Goal: Contribute content: Contribute content

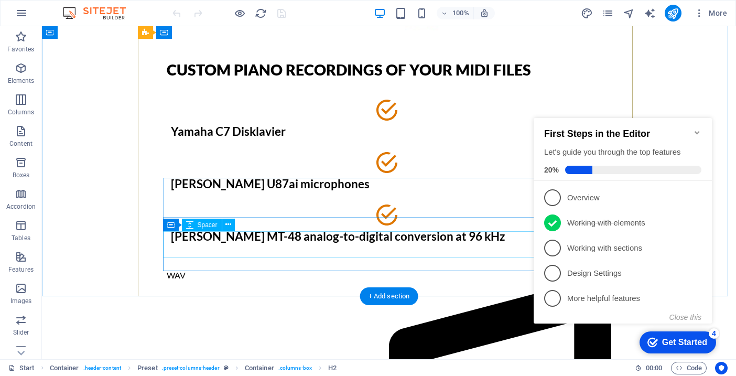
scroll to position [707, 0]
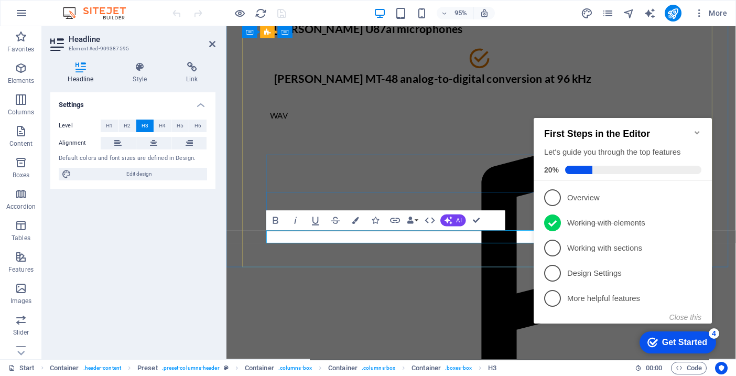
click at [297, 221] on icon "button" at bounding box center [296, 220] width 12 height 12
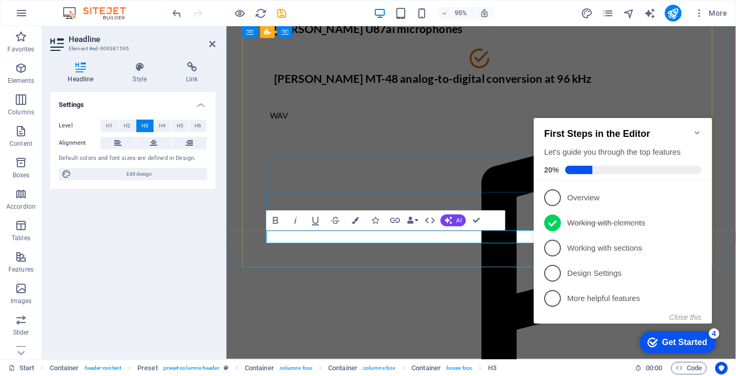
click at [377, 220] on icon "button" at bounding box center [375, 219] width 7 height 7
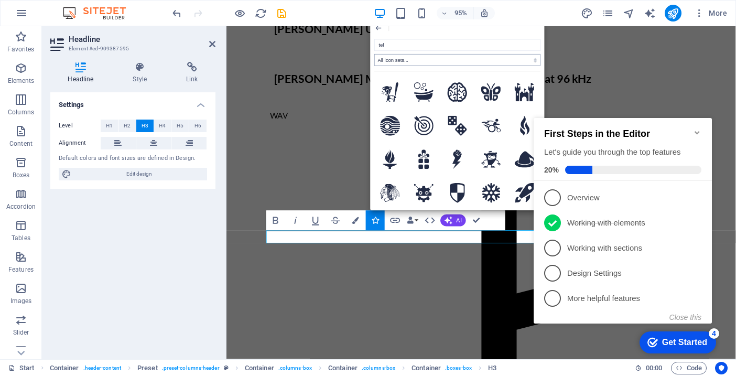
type input "tele"
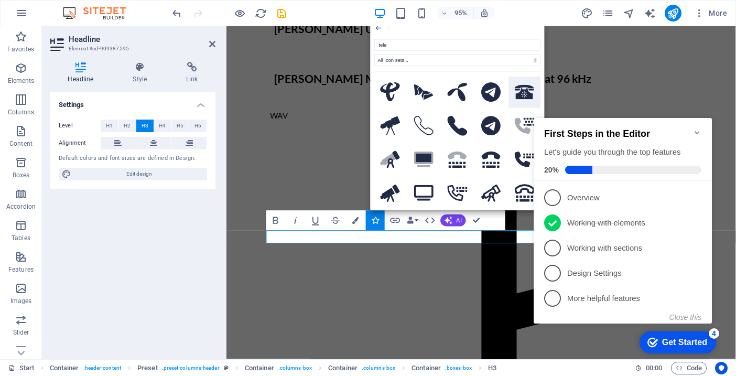
click at [520, 91] on icon at bounding box center [525, 92] width 20 height 15
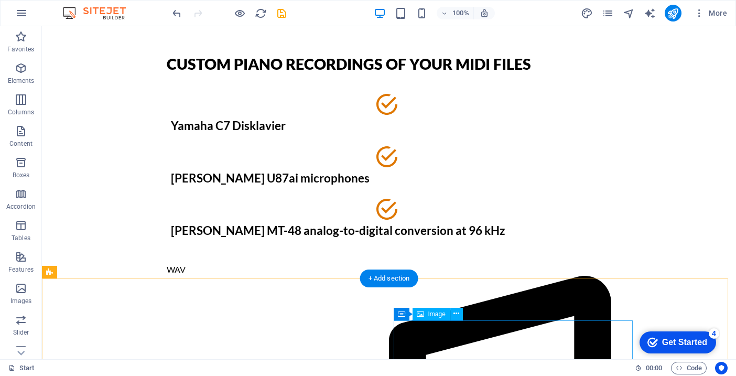
scroll to position [727, 0]
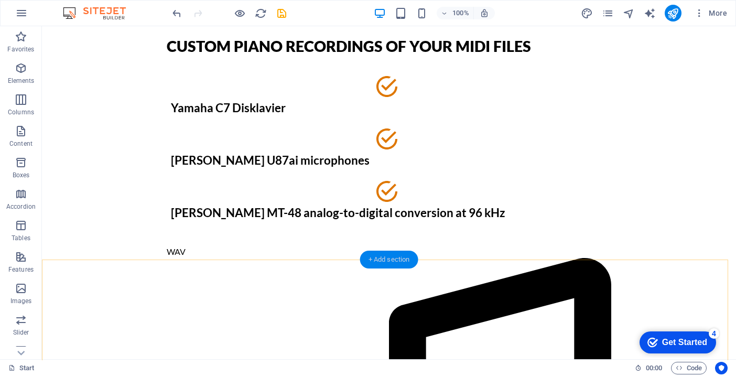
click at [390, 259] on div "+ Add section" at bounding box center [389, 260] width 58 height 18
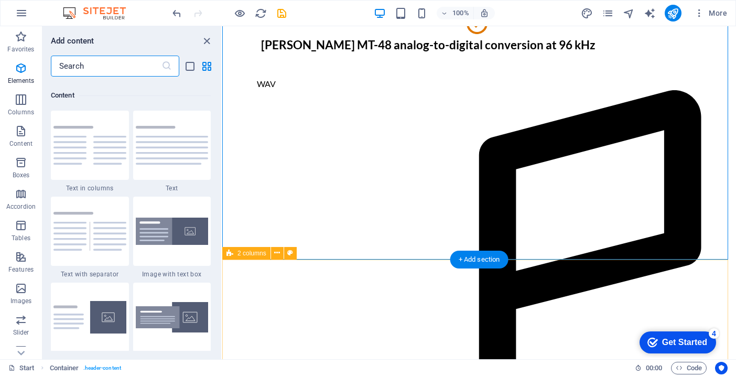
scroll to position [1834, 0]
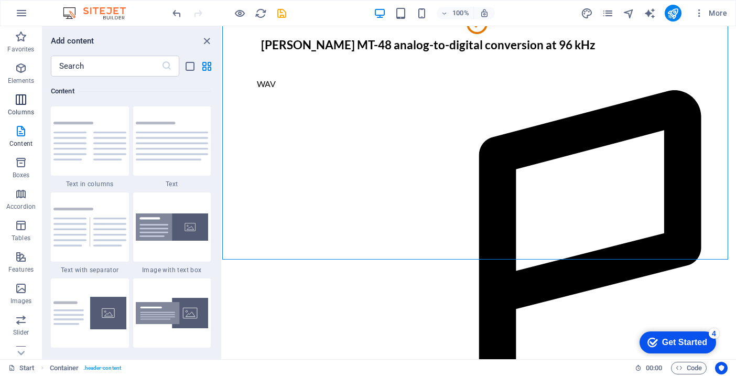
click at [21, 101] on icon "button" at bounding box center [21, 99] width 13 height 13
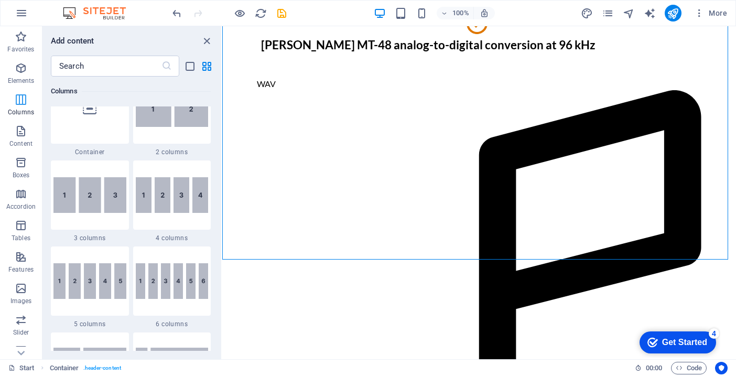
scroll to position [519, 0]
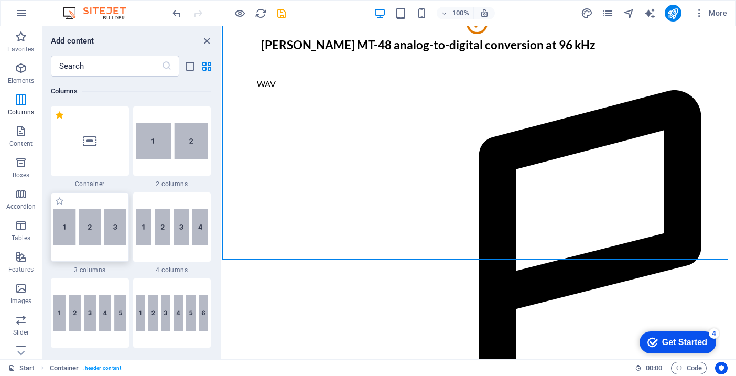
click at [108, 233] on img at bounding box center [89, 227] width 73 height 36
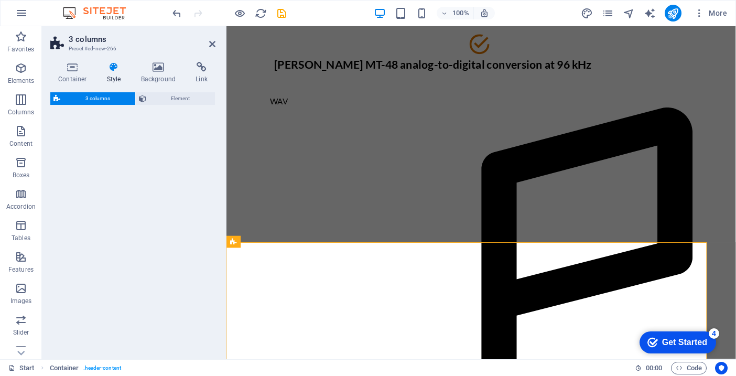
scroll to position [727, 0]
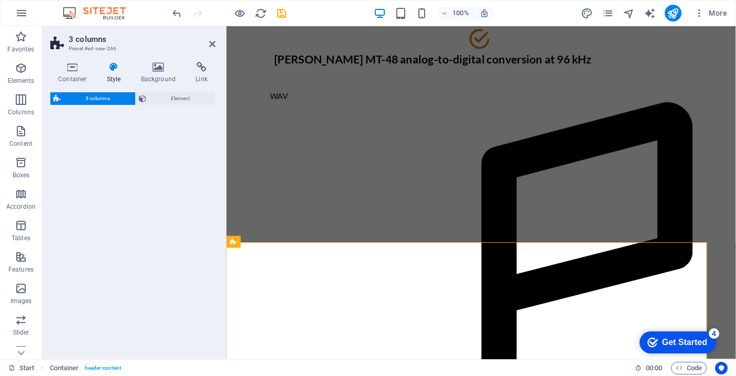
select select "rem"
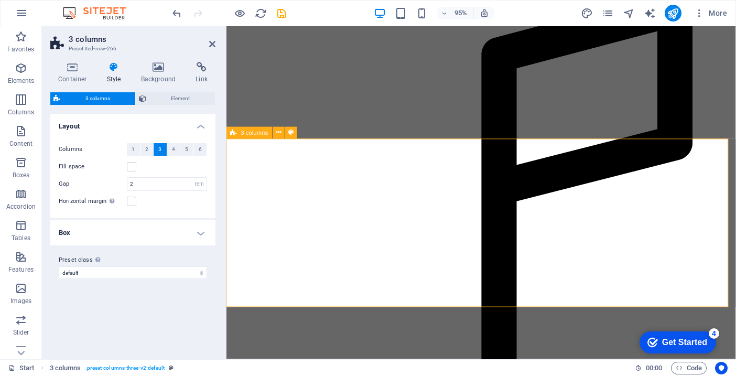
scroll to position [850, 0]
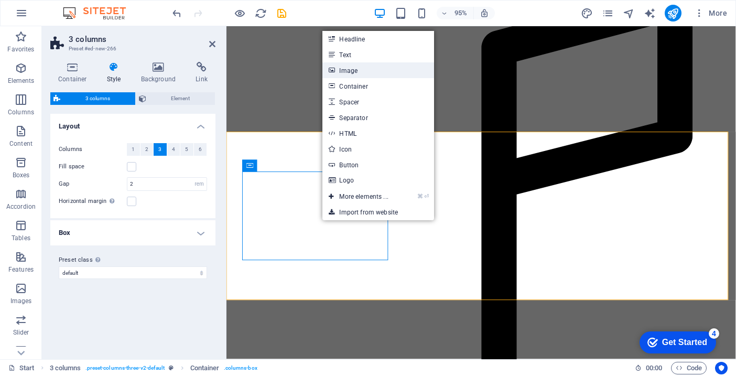
click at [375, 71] on link "Image" at bounding box center [377, 70] width 111 height 16
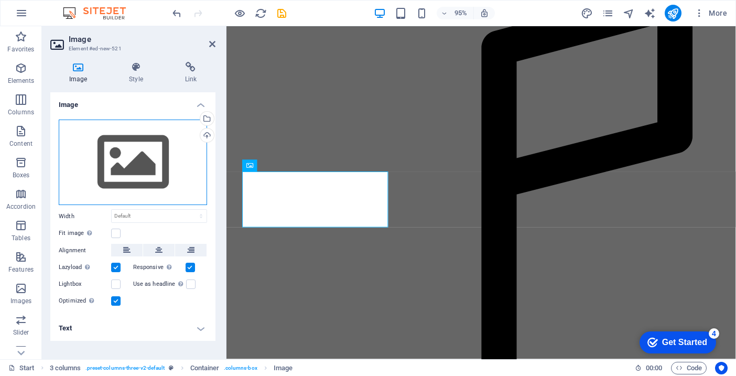
click at [142, 156] on div "Drag files here, click to choose files or select files from Files or our free s…" at bounding box center [133, 162] width 148 height 86
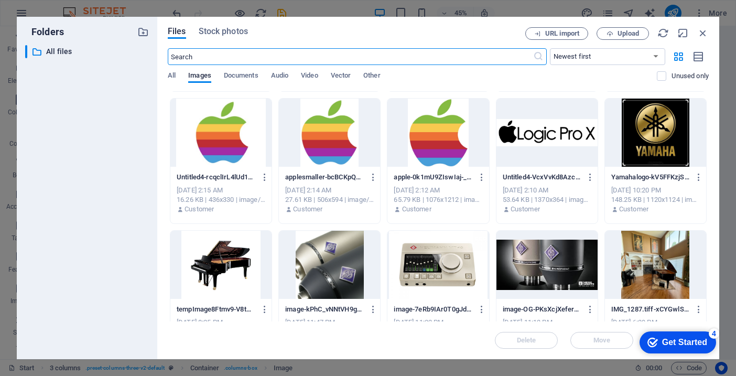
scroll to position [234, 0]
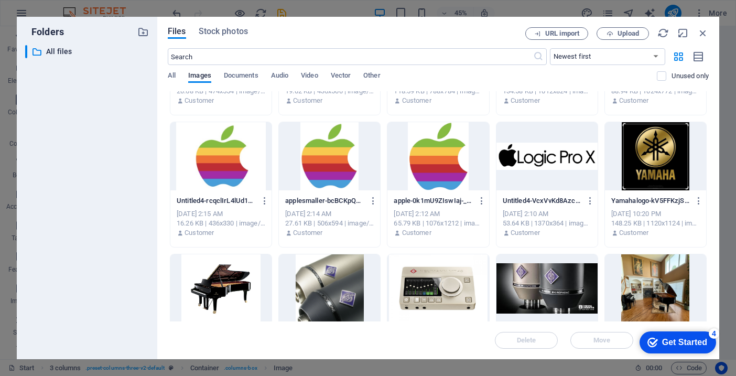
click at [657, 145] on div at bounding box center [655, 156] width 101 height 68
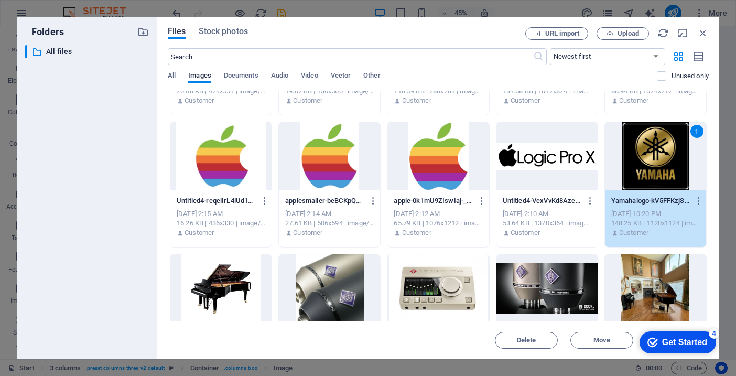
scroll to position [850, 0]
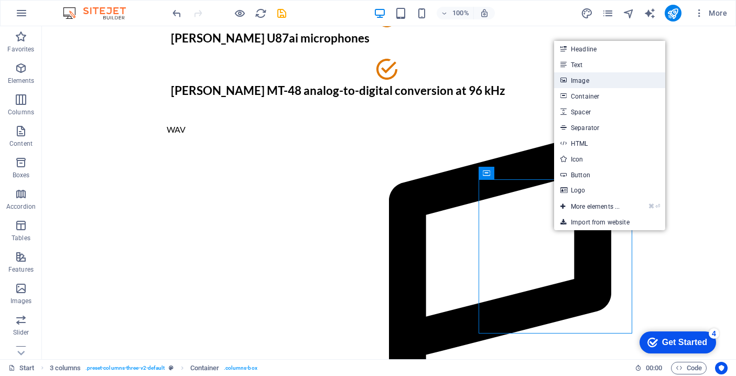
click at [585, 81] on link "Image" at bounding box center [609, 80] width 111 height 16
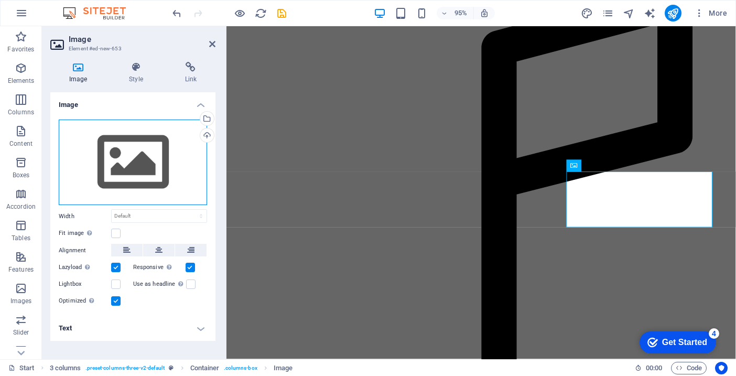
click at [160, 149] on div "Drag files here, click to choose files or select files from Files or our free s…" at bounding box center [133, 162] width 148 height 86
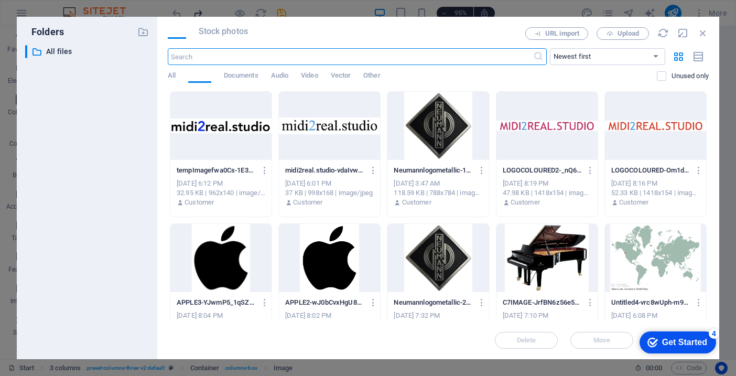
scroll to position [848, 0]
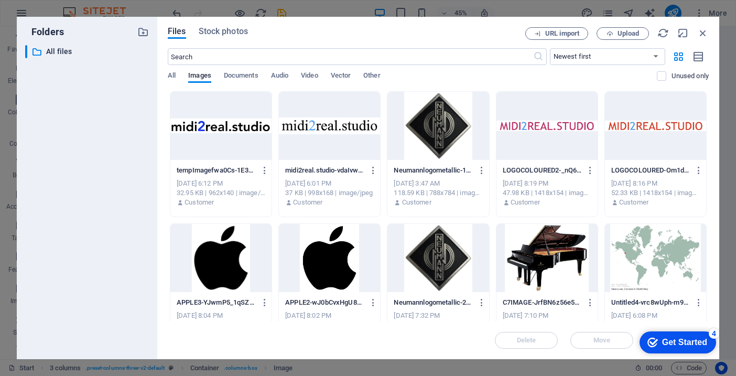
click at [432, 131] on div at bounding box center [437, 126] width 101 height 68
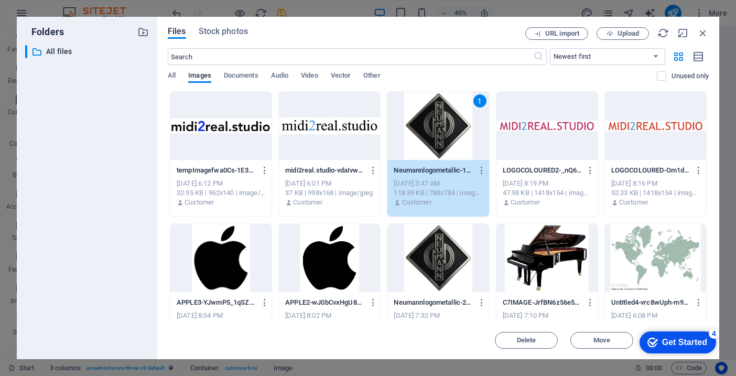
scroll to position [850, 0]
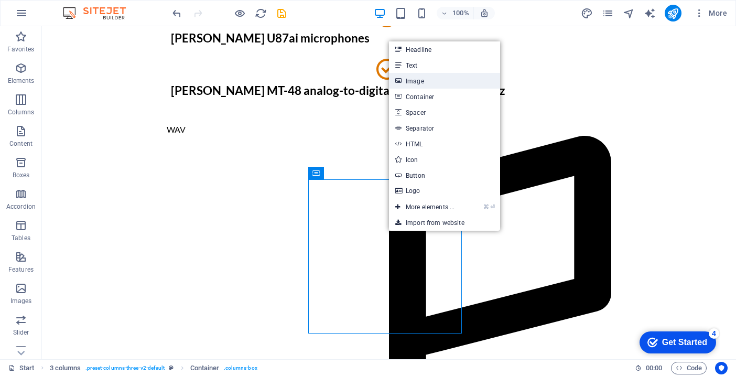
click at [429, 80] on link "Image" at bounding box center [444, 81] width 111 height 16
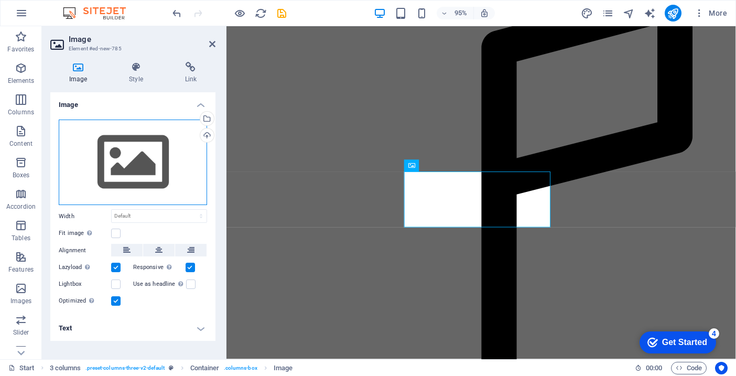
click at [142, 161] on div "Drag files here, click to choose files or select files from Files or our free s…" at bounding box center [133, 162] width 148 height 86
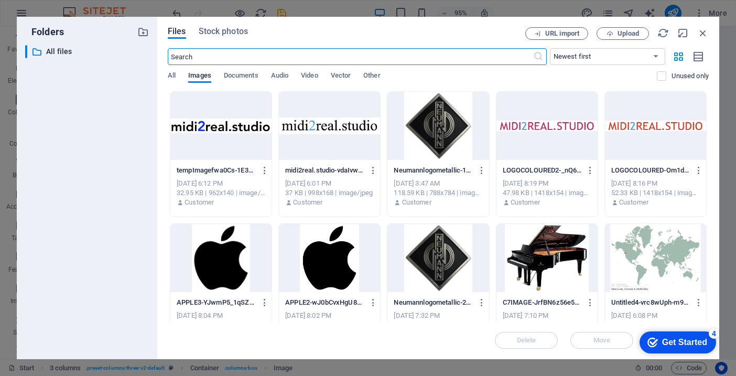
scroll to position [848, 0]
click at [651, 254] on div at bounding box center [655, 258] width 101 height 68
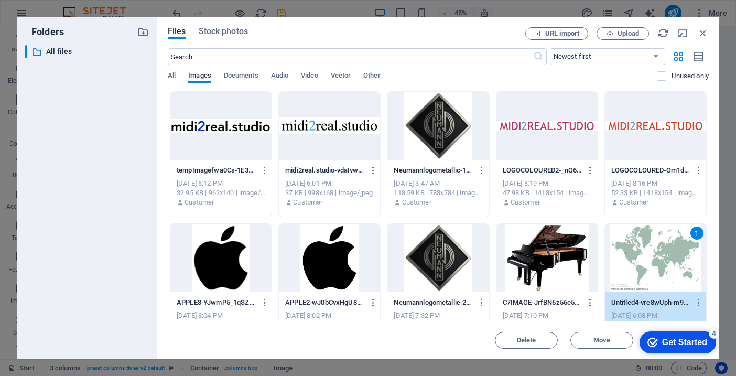
scroll to position [850, 0]
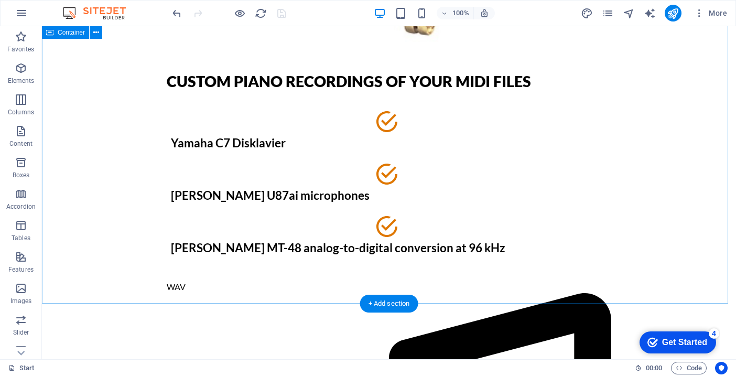
scroll to position [683, 0]
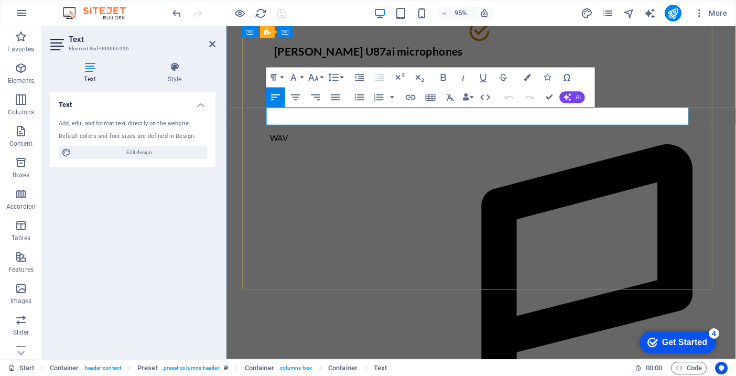
drag, startPoint x: 487, startPoint y: 123, endPoint x: 672, endPoint y: 121, distance: 185.0
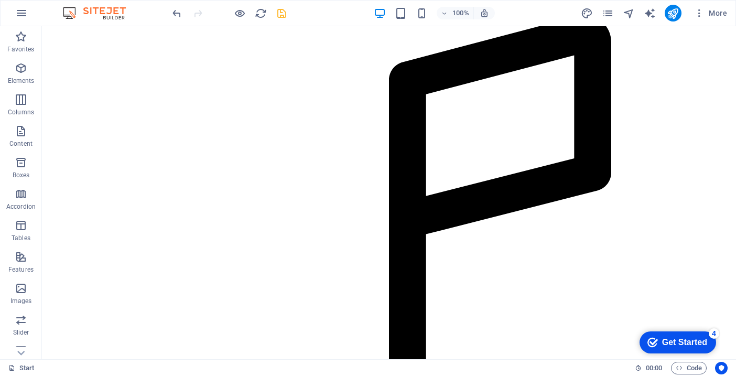
scroll to position [966, 0]
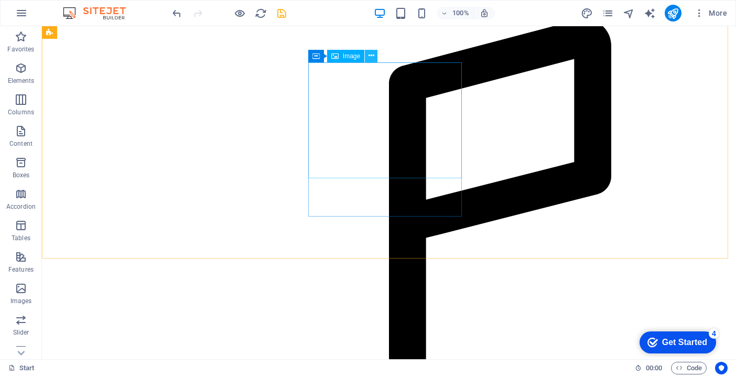
click at [373, 55] on icon at bounding box center [371, 55] width 6 height 11
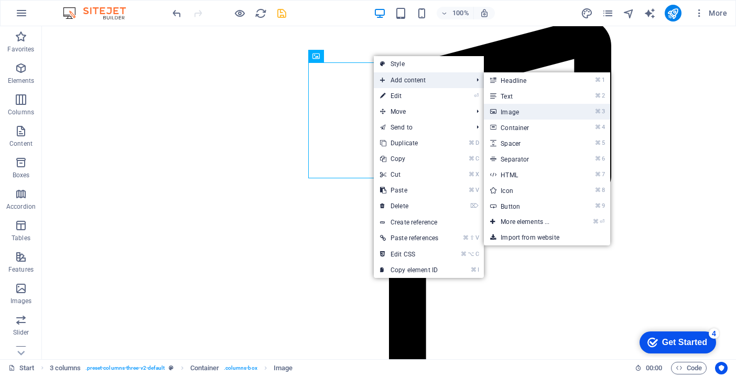
click at [515, 110] on link "⌘ 3 Image" at bounding box center [527, 112] width 86 height 16
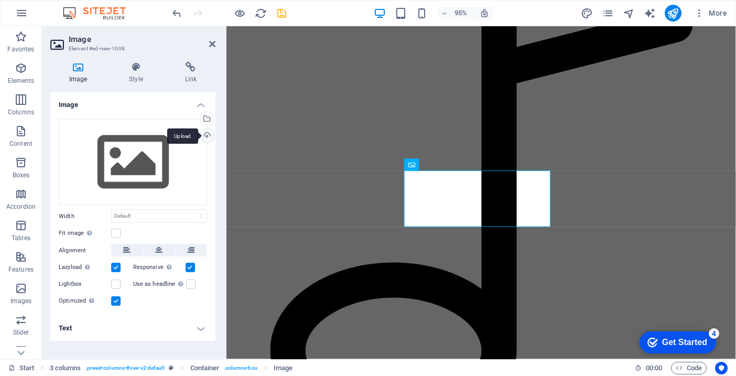
click at [210, 134] on div "Upload" at bounding box center [206, 136] width 16 height 16
click at [542, 8] on div "95% More" at bounding box center [450, 13] width 561 height 17
click at [209, 133] on div "Upload" at bounding box center [206, 136] width 16 height 16
click at [209, 137] on div "Upload" at bounding box center [206, 136] width 16 height 16
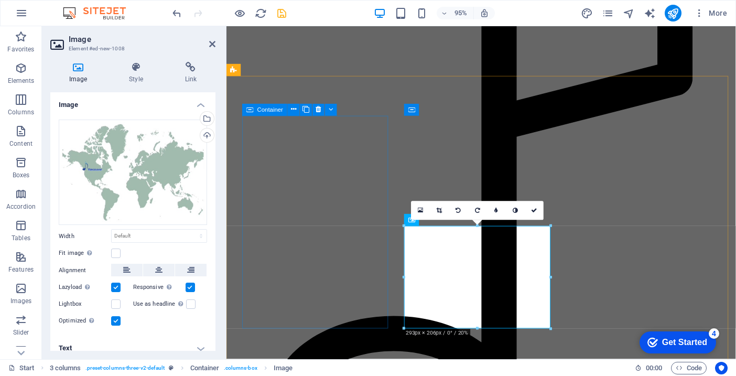
scroll to position [908, 0]
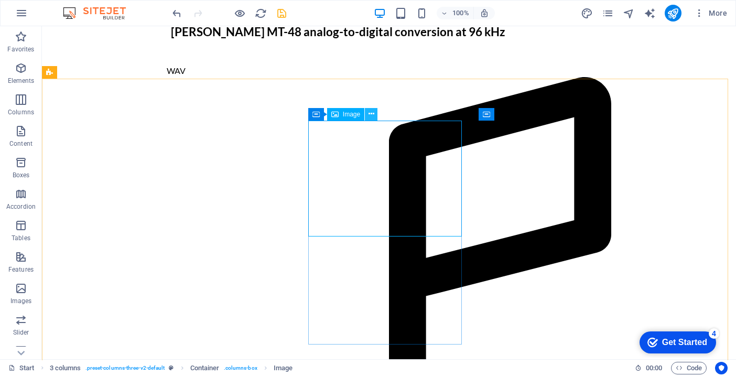
click at [372, 115] on icon at bounding box center [371, 113] width 6 height 11
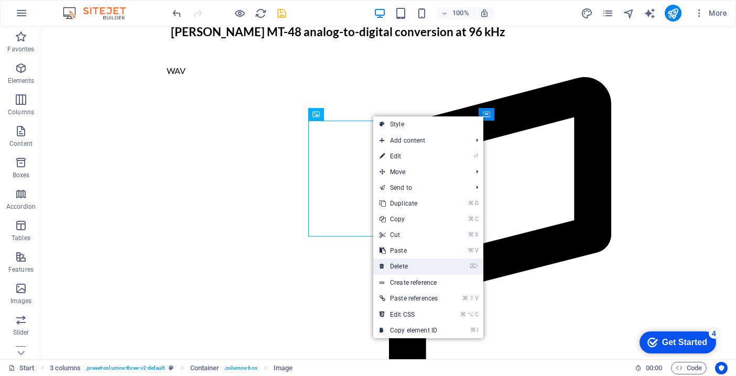
click at [397, 265] on link "⌦ Delete" at bounding box center [408, 266] width 71 height 16
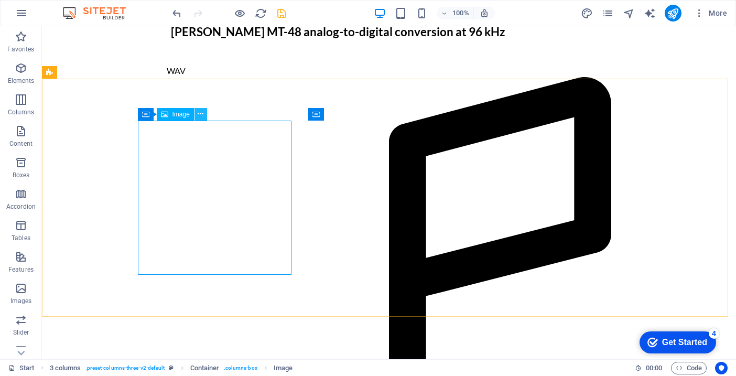
click at [201, 114] on icon at bounding box center [201, 113] width 6 height 11
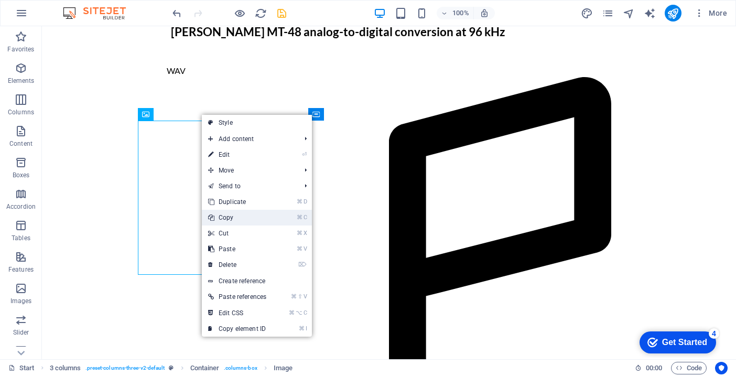
click at [237, 218] on link "⌘ C Copy" at bounding box center [237, 218] width 71 height 16
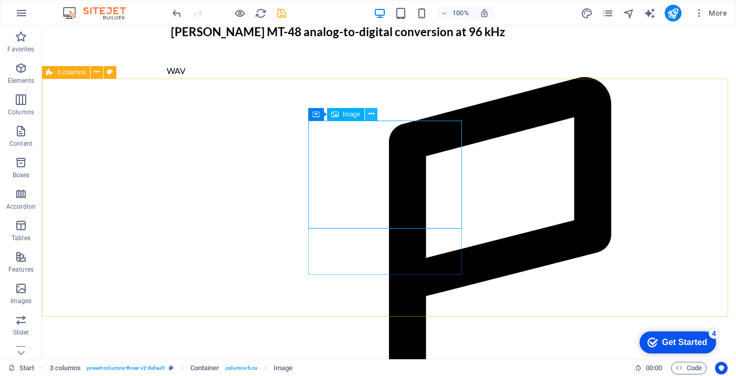
click at [373, 114] on icon at bounding box center [371, 113] width 6 height 11
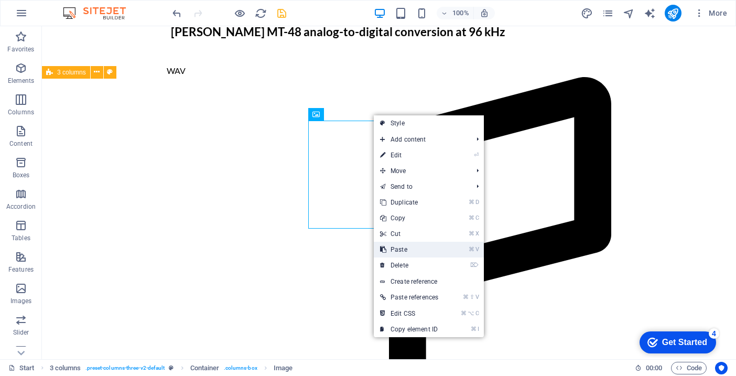
click at [408, 249] on link "⌘ V Paste" at bounding box center [409, 250] width 71 height 16
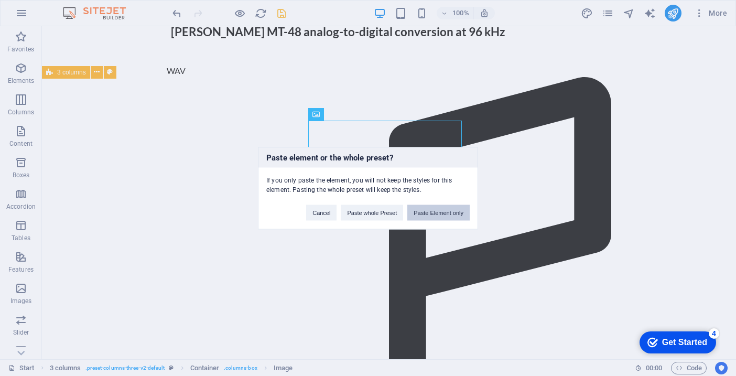
click at [434, 206] on button "Paste Element only" at bounding box center [438, 212] width 62 height 16
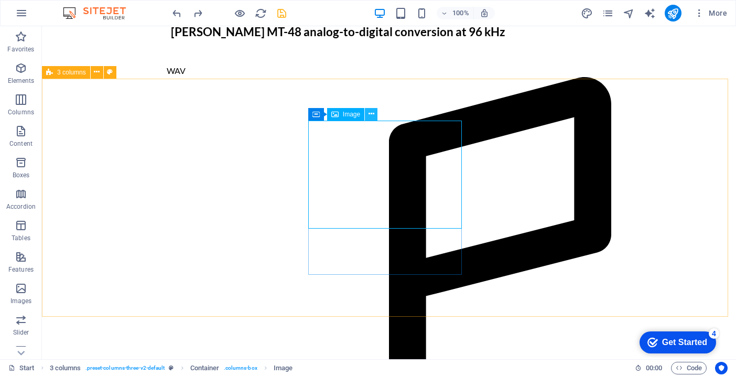
click at [374, 115] on icon at bounding box center [371, 113] width 6 height 11
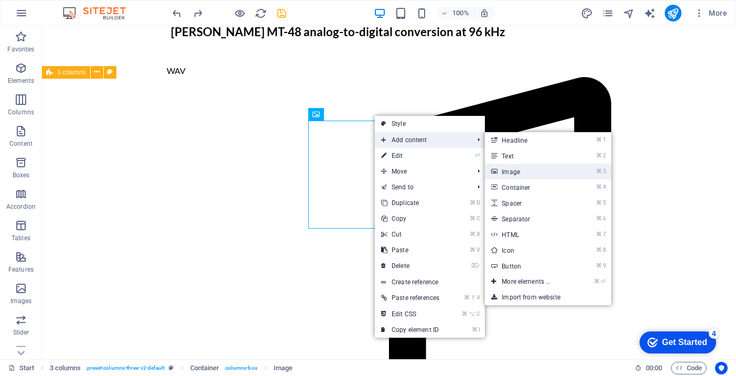
click at [517, 172] on link "⌘ 3 Image" at bounding box center [528, 172] width 86 height 16
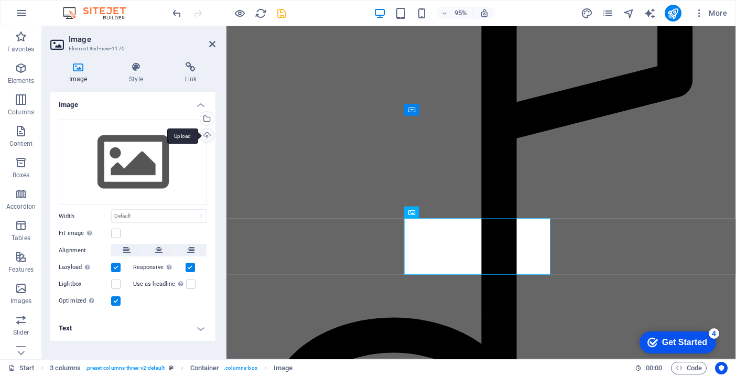
click at [211, 134] on div "Upload" at bounding box center [206, 136] width 16 height 16
click at [209, 133] on div "Upload" at bounding box center [206, 136] width 16 height 16
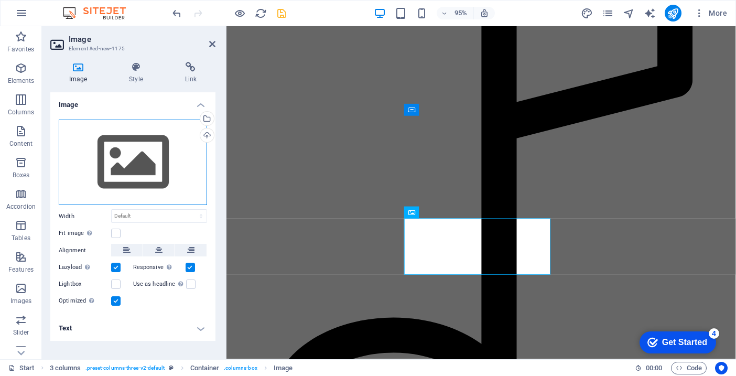
click at [139, 162] on div "Drag files here, click to choose files or select files from Files or our free s…" at bounding box center [133, 162] width 148 height 86
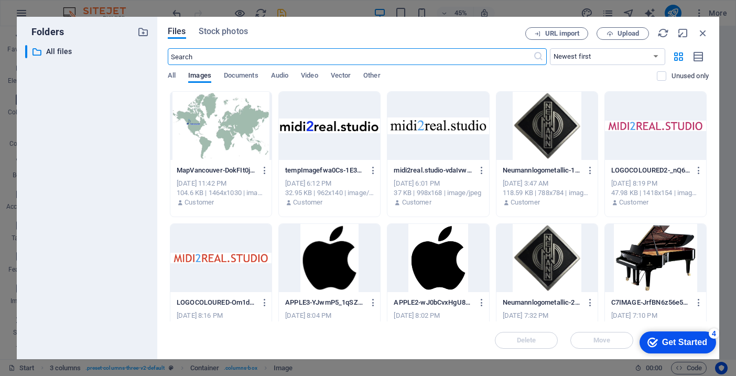
click at [233, 138] on div at bounding box center [220, 126] width 101 height 68
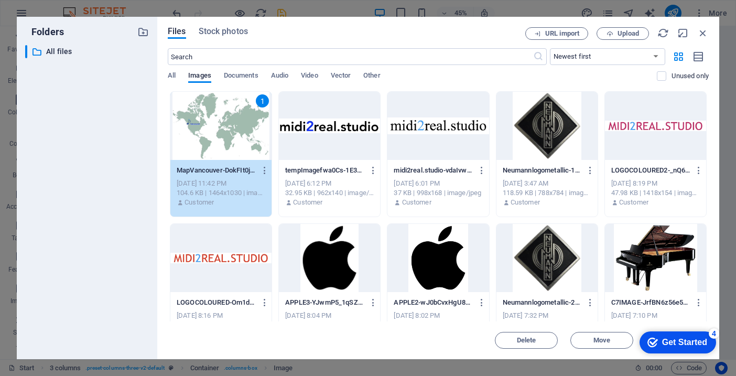
click at [227, 106] on div "1" at bounding box center [220, 126] width 101 height 68
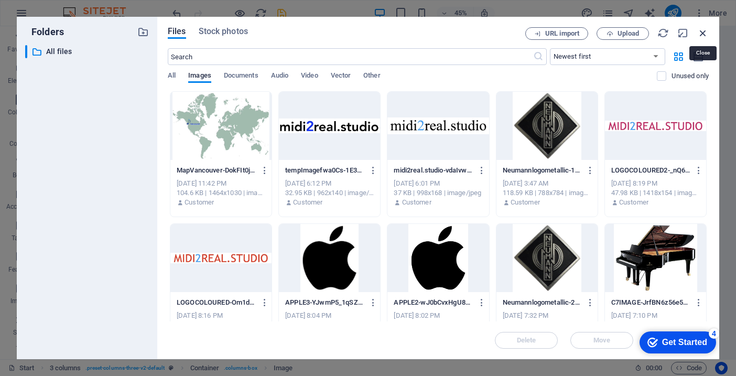
click at [704, 33] on icon "button" at bounding box center [703, 33] width 12 height 12
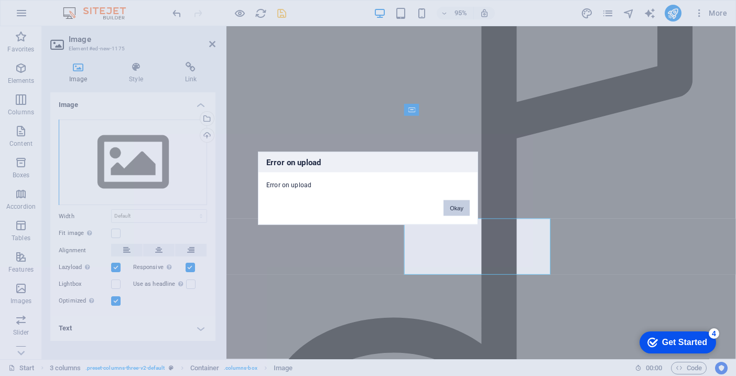
click at [451, 205] on button "Okay" at bounding box center [456, 208] width 26 height 16
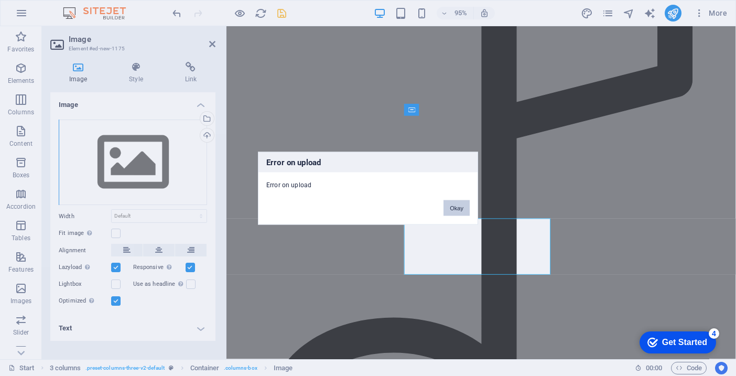
click at [460, 207] on button "Okay" at bounding box center [456, 208] width 26 height 16
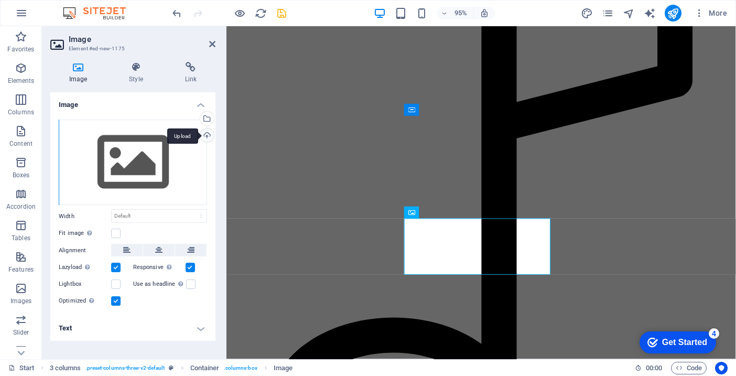
click at [210, 136] on div "Upload" at bounding box center [206, 136] width 16 height 16
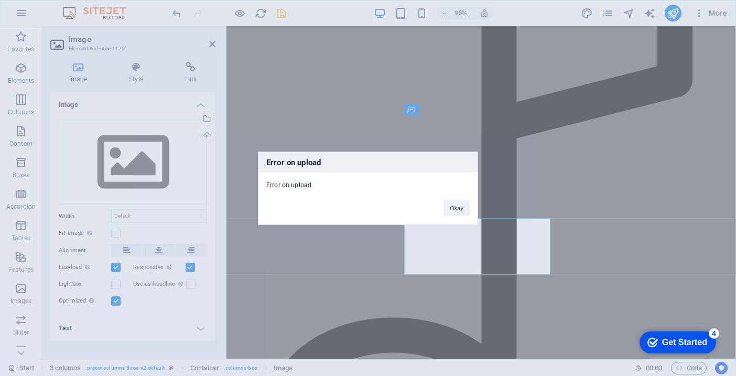
click at [205, 132] on div "Error on upload Error on upload Okay" at bounding box center [368, 188] width 736 height 376
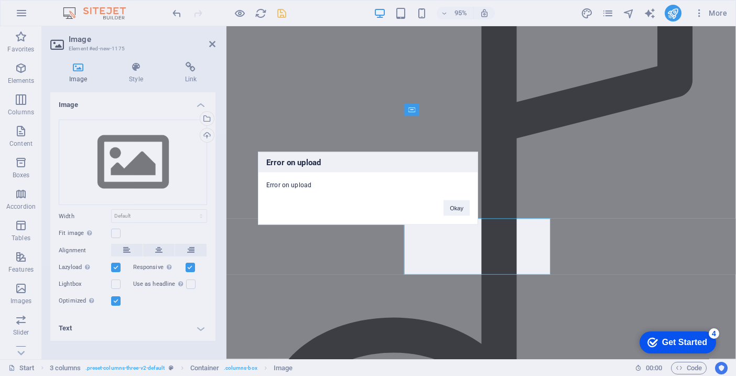
click at [208, 135] on div "Error on upload Error on upload Okay" at bounding box center [368, 188] width 736 height 376
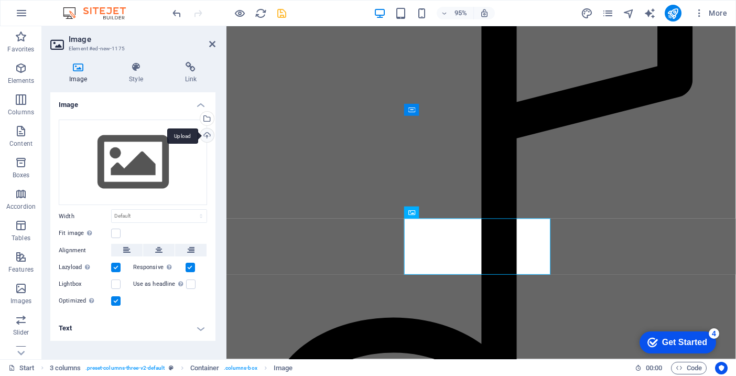
click at [209, 135] on div "Upload" at bounding box center [206, 136] width 16 height 16
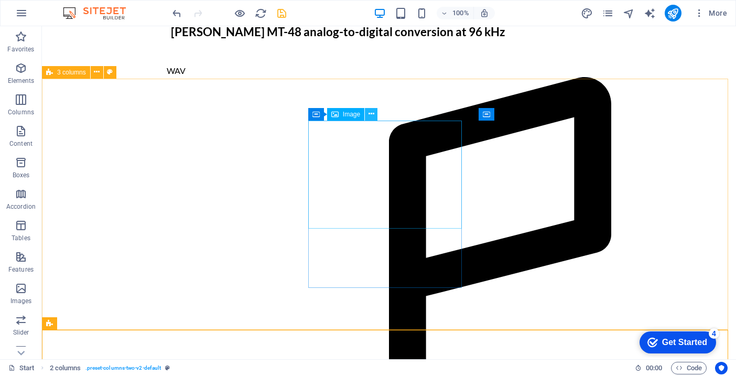
click at [371, 114] on icon at bounding box center [371, 113] width 6 height 11
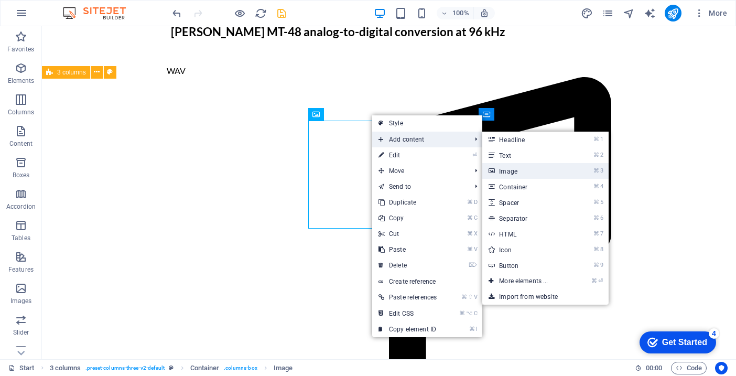
click at [534, 172] on link "⌘ 3 Image" at bounding box center [525, 171] width 86 height 16
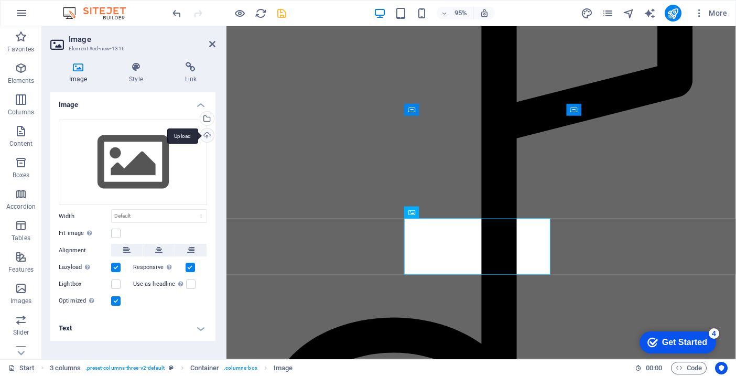
click at [209, 134] on div "Upload" at bounding box center [206, 136] width 16 height 16
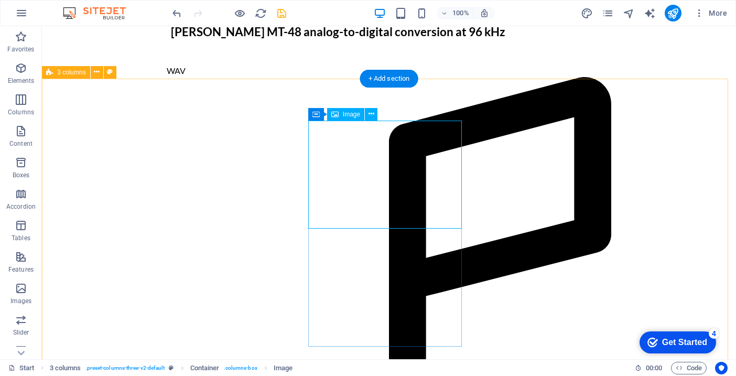
click at [372, 114] on icon at bounding box center [371, 113] width 6 height 11
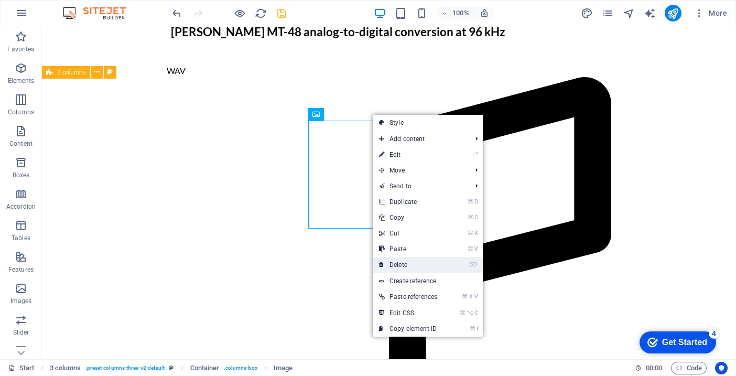
click at [399, 261] on link "⌦ Delete" at bounding box center [408, 265] width 71 height 16
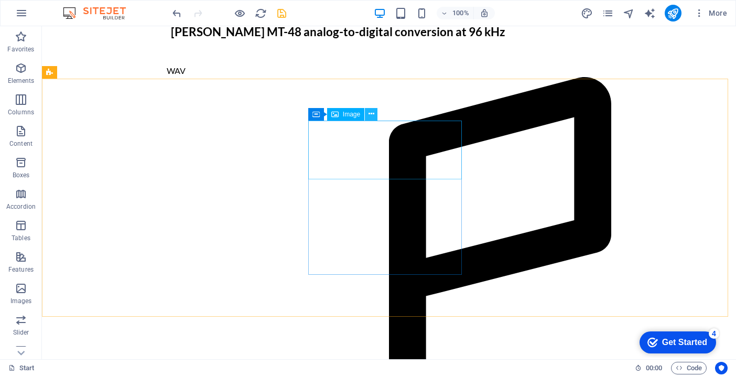
click at [373, 112] on icon at bounding box center [371, 113] width 6 height 11
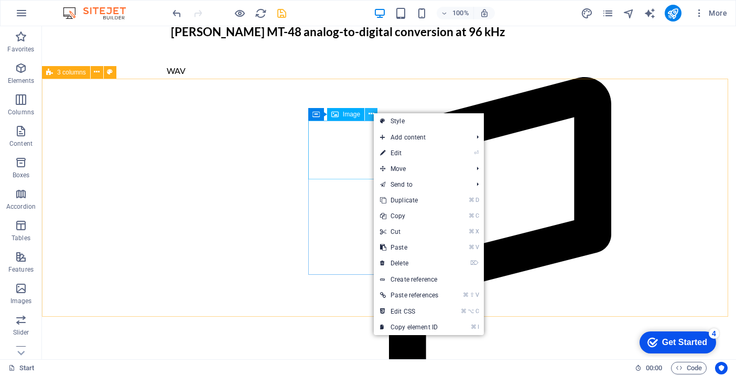
click at [369, 113] on icon at bounding box center [371, 113] width 6 height 11
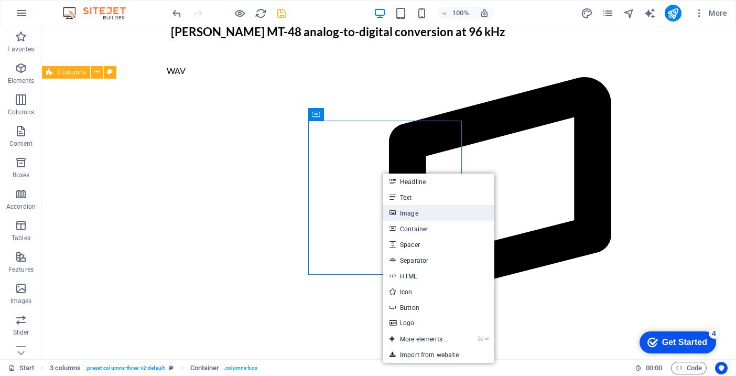
click at [415, 212] on link "Image" at bounding box center [438, 213] width 111 height 16
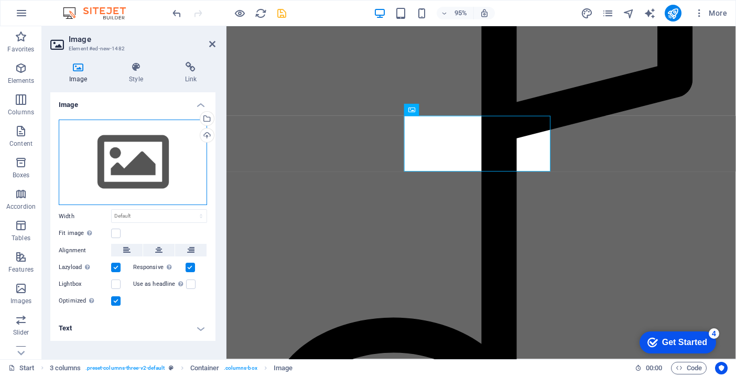
click at [136, 149] on div "Drag files here, click to choose files or select files from Files or our free s…" at bounding box center [133, 162] width 148 height 86
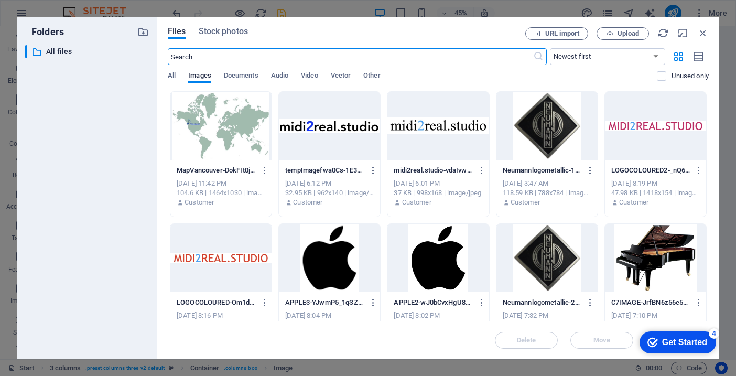
click at [224, 133] on div at bounding box center [220, 126] width 101 height 68
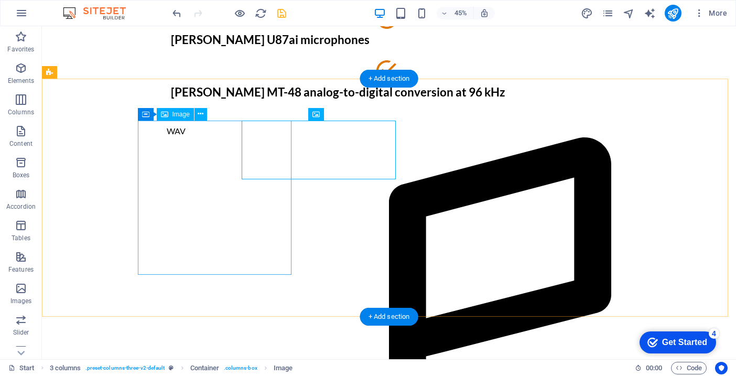
scroll to position [908, 0]
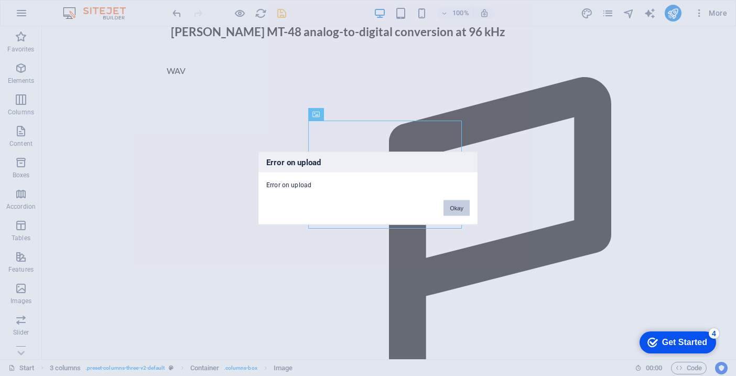
click at [454, 205] on button "Okay" at bounding box center [456, 208] width 26 height 16
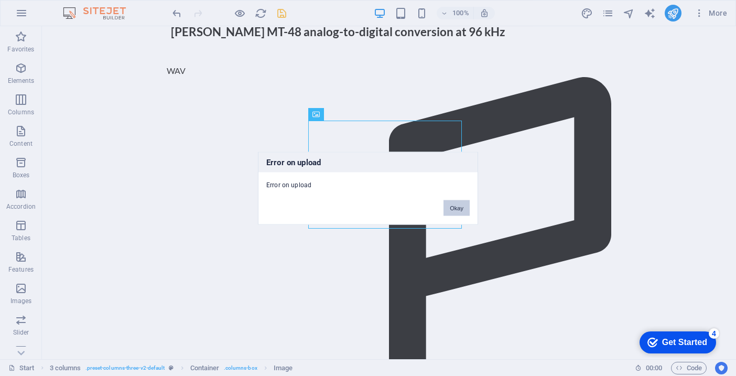
click at [456, 205] on button "Okay" at bounding box center [456, 208] width 26 height 16
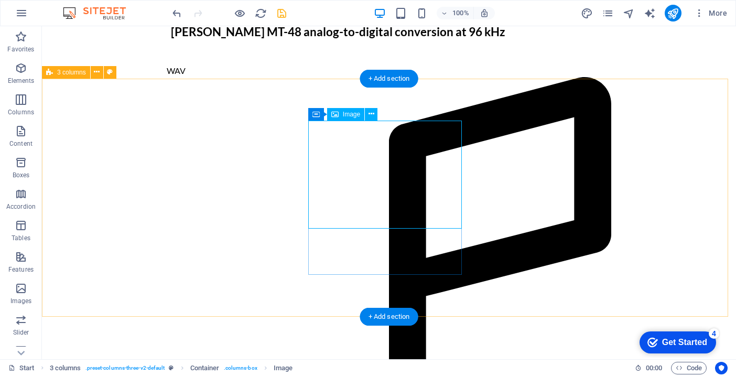
click at [371, 112] on icon at bounding box center [371, 113] width 6 height 11
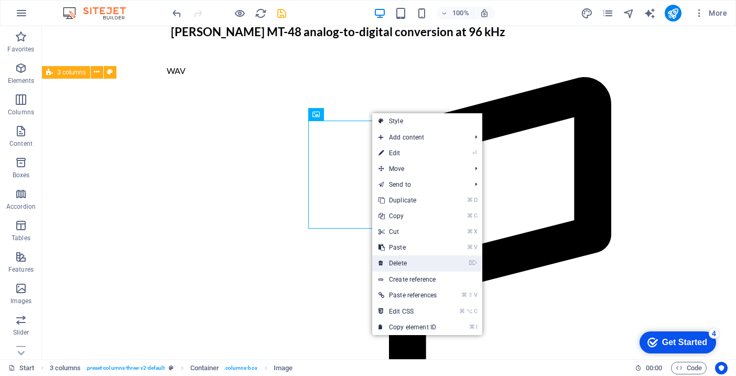
click at [396, 260] on link "⌦ Delete" at bounding box center [407, 263] width 71 height 16
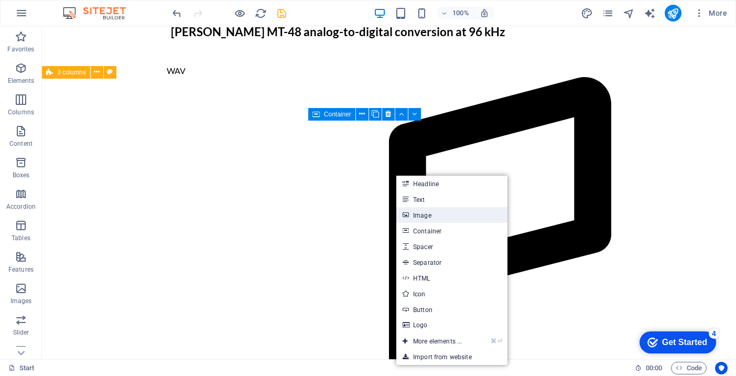
click at [432, 214] on link "Image" at bounding box center [451, 215] width 111 height 16
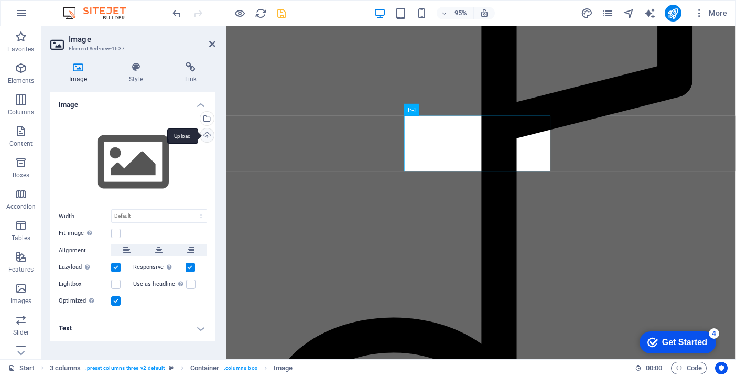
click at [210, 135] on div "Upload" at bounding box center [206, 136] width 16 height 16
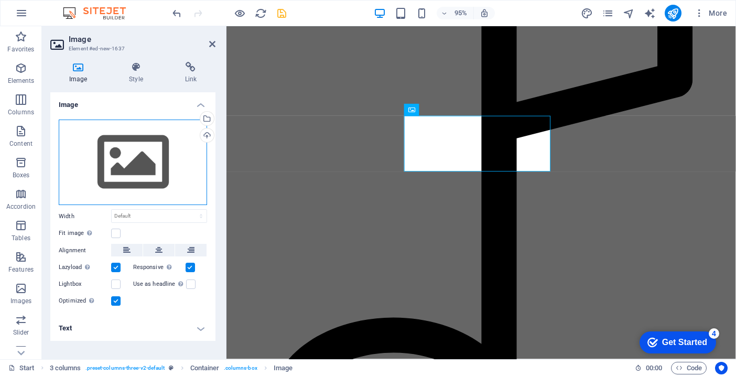
click at [147, 149] on div "Drag files here, click to choose files or select files from Files or our free s…" at bounding box center [133, 162] width 148 height 86
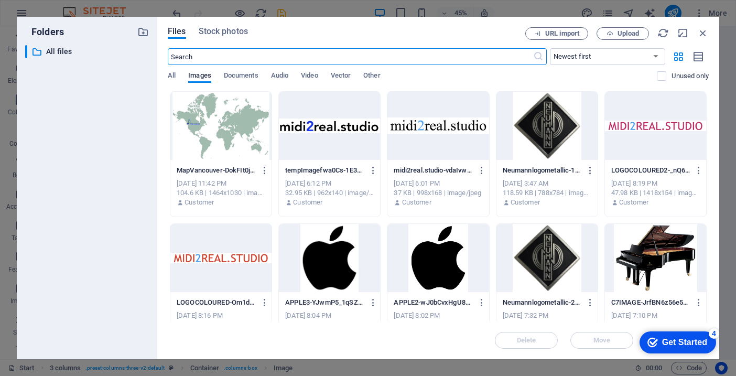
click at [113, 166] on div "​ All files All files" at bounding box center [87, 198] width 124 height 306
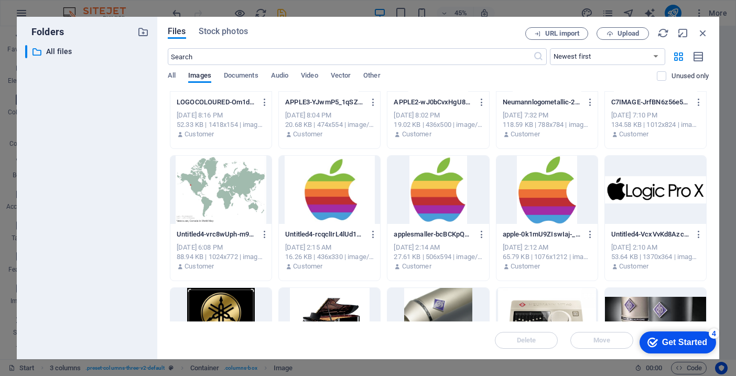
scroll to position [217, 0]
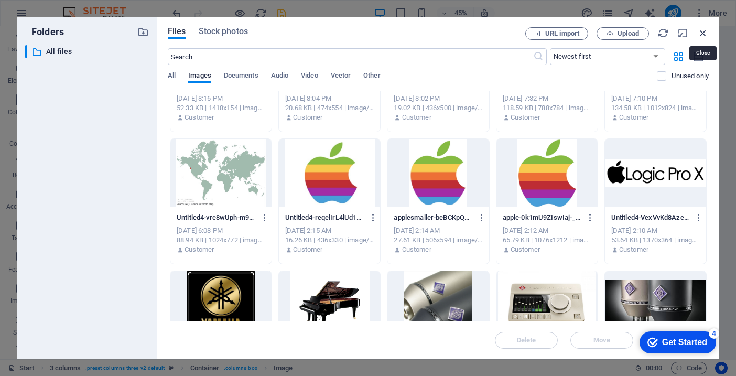
click at [702, 32] on icon "button" at bounding box center [703, 33] width 12 height 12
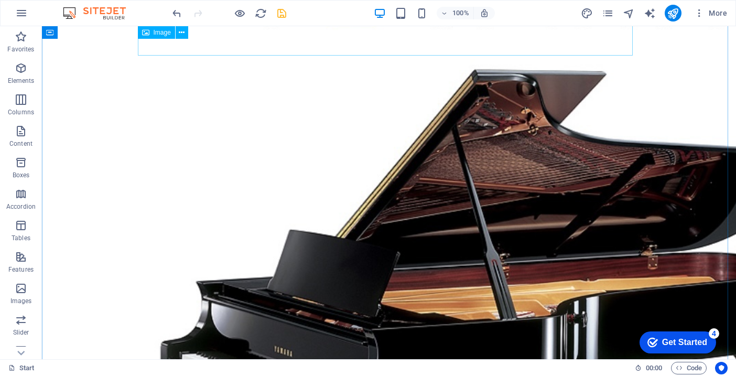
scroll to position [0, 0]
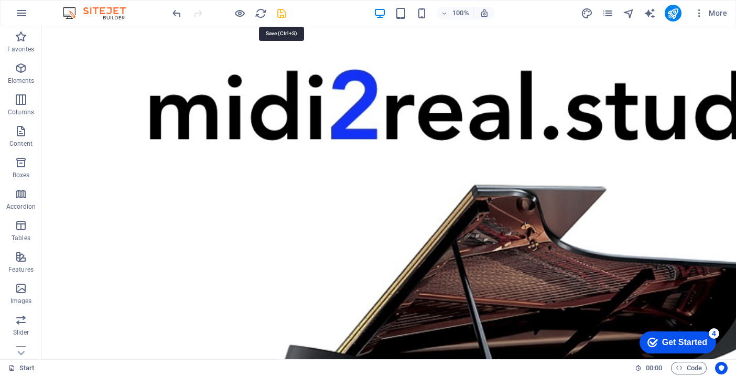
click at [281, 12] on icon "save" at bounding box center [282, 13] width 12 height 12
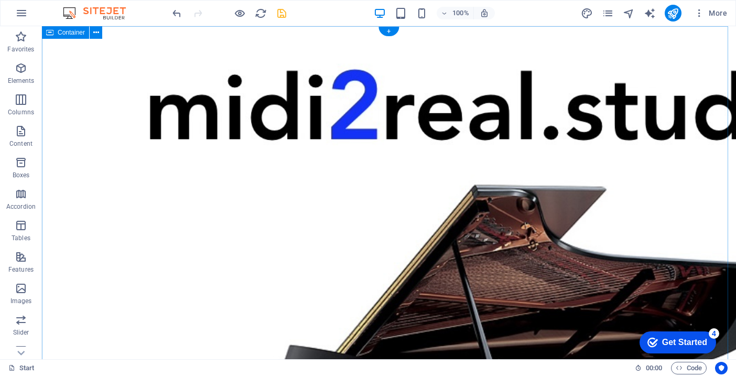
scroll to position [7, 0]
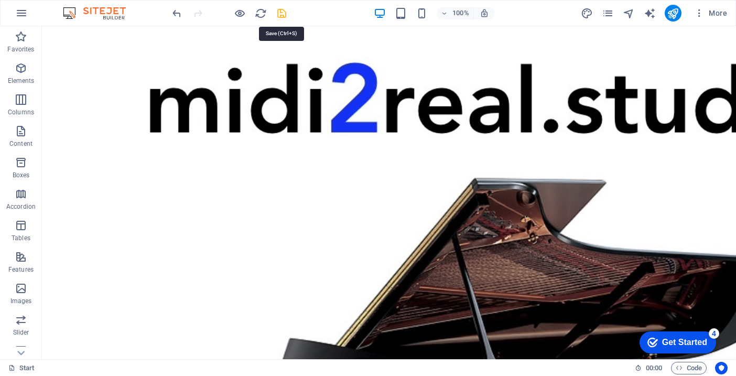
click at [283, 13] on icon "save" at bounding box center [282, 13] width 12 height 12
